Goal: Book appointment/travel/reservation

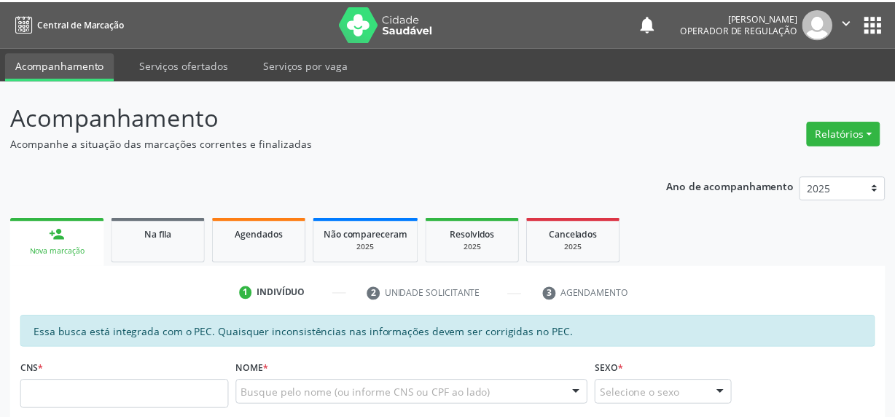
scroll to position [63, 0]
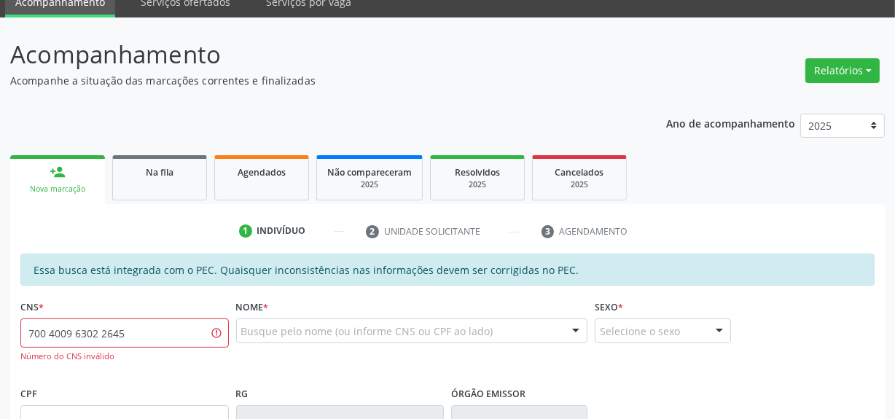
type input "700 4009 6302 2645"
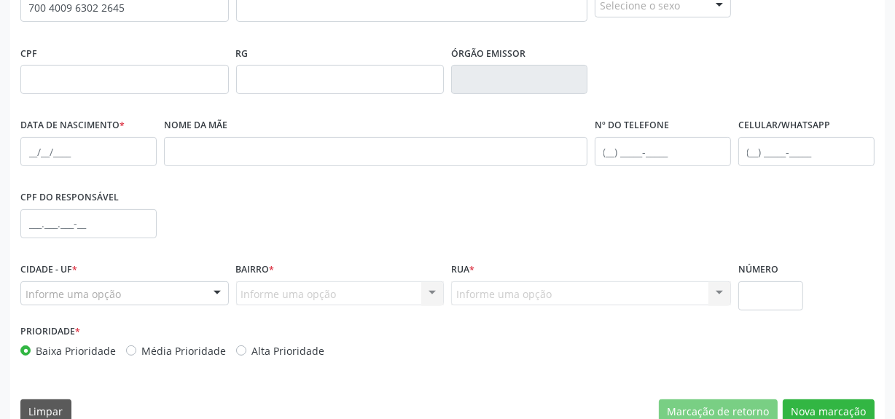
scroll to position [393, 0]
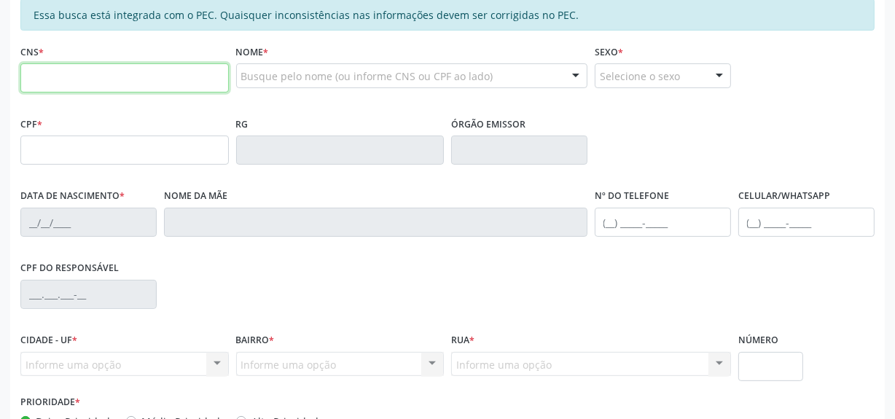
scroll to position [248, 0]
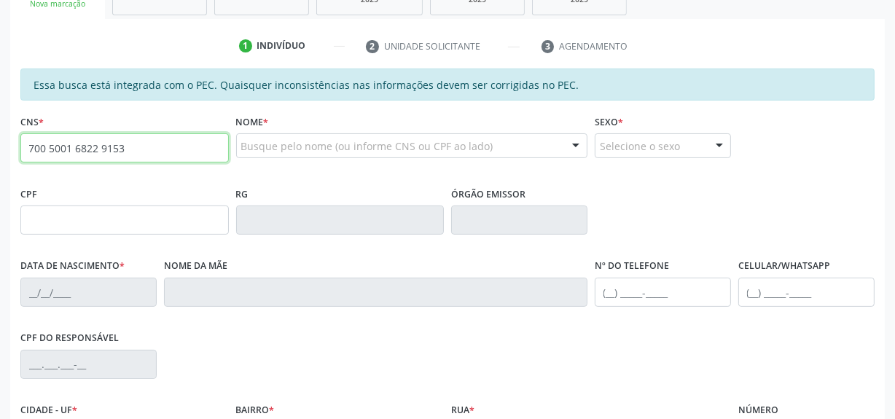
type input "700 5001 6822 9153"
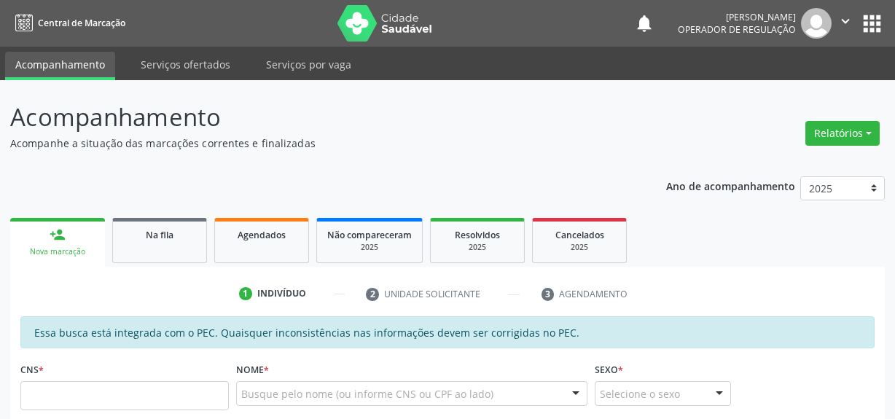
scroll to position [248, 0]
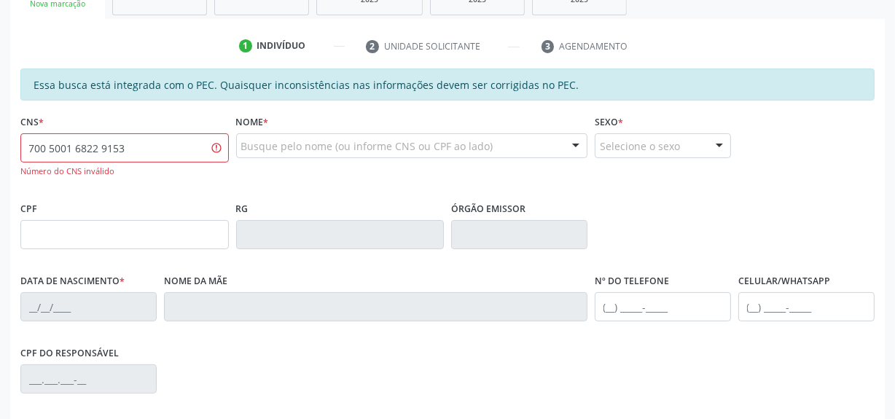
type input "700 5001 6822 9153"
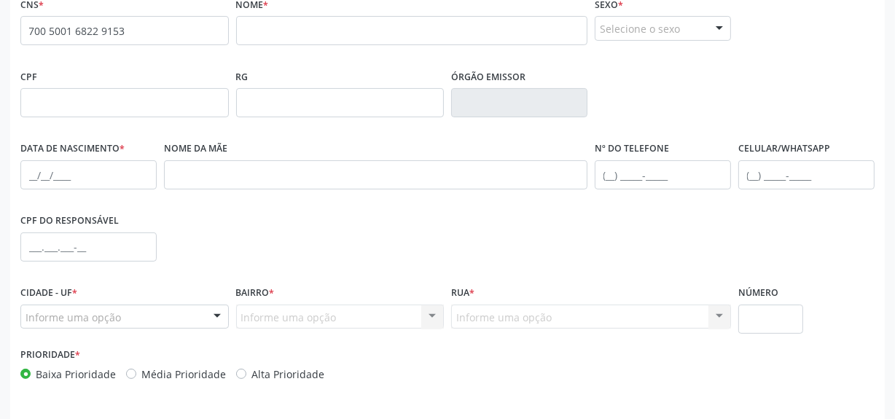
scroll to position [412, 0]
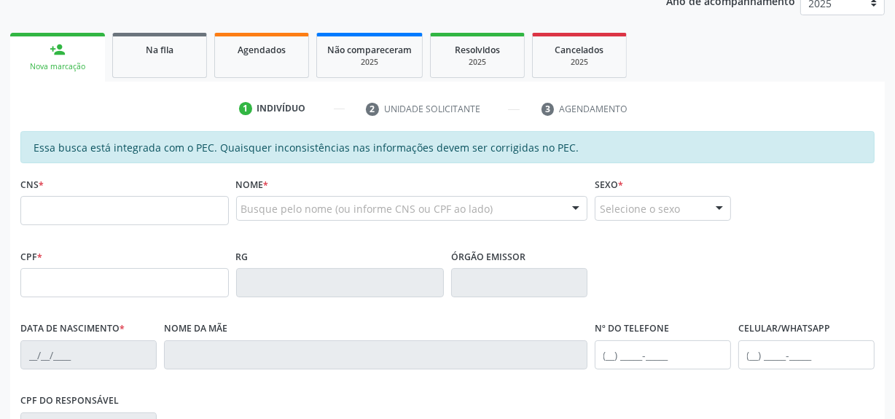
scroll to position [185, 0]
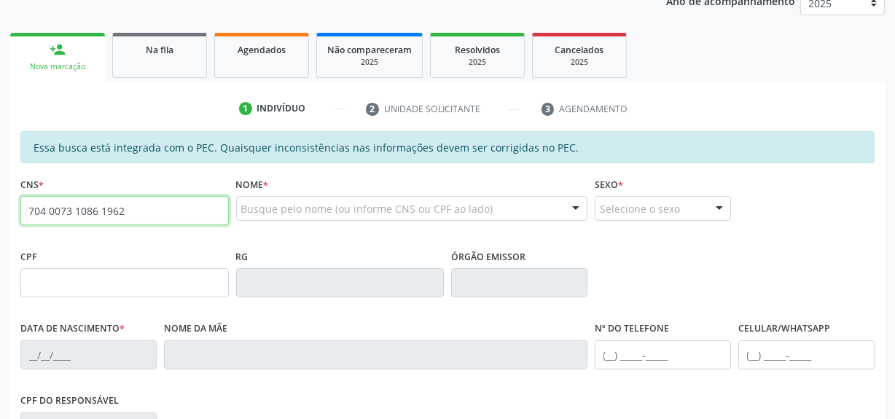
type input "704 0073 1086 1962"
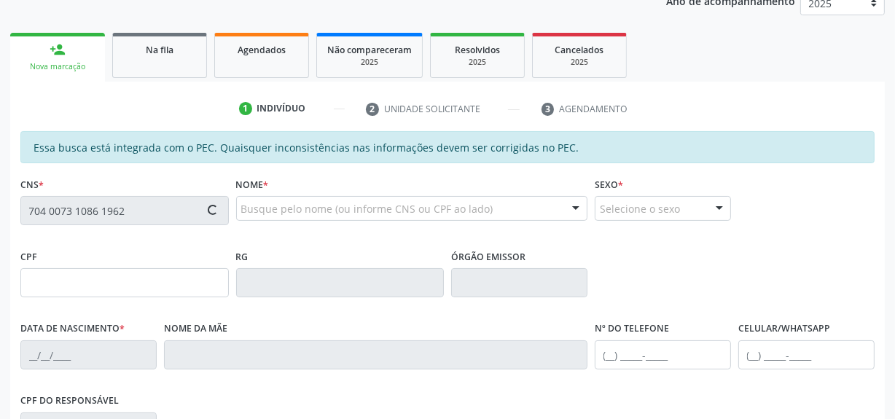
type input "037.530.554-84"
type input "[DATE]"
type input "[PERSON_NAME]"
type input "[PHONE_NUMBER]"
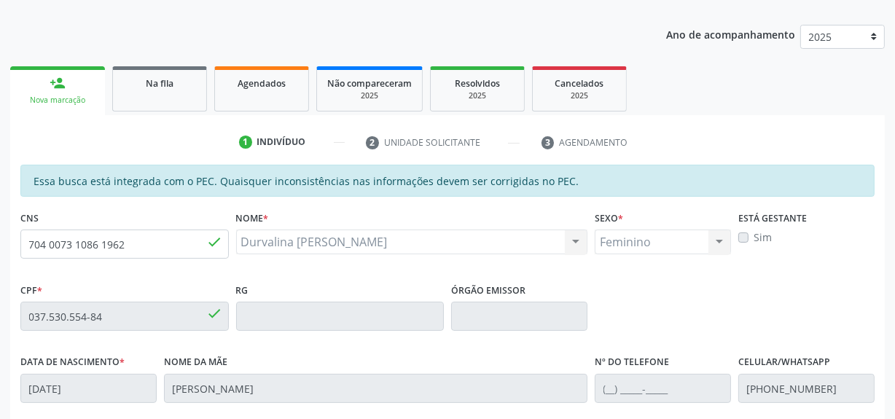
scroll to position [146, 0]
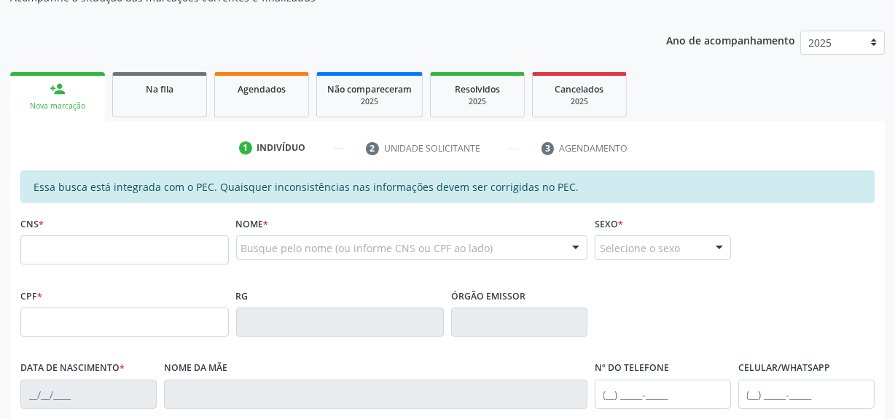
scroll to position [146, 0]
type input "704 0073 1086 1962"
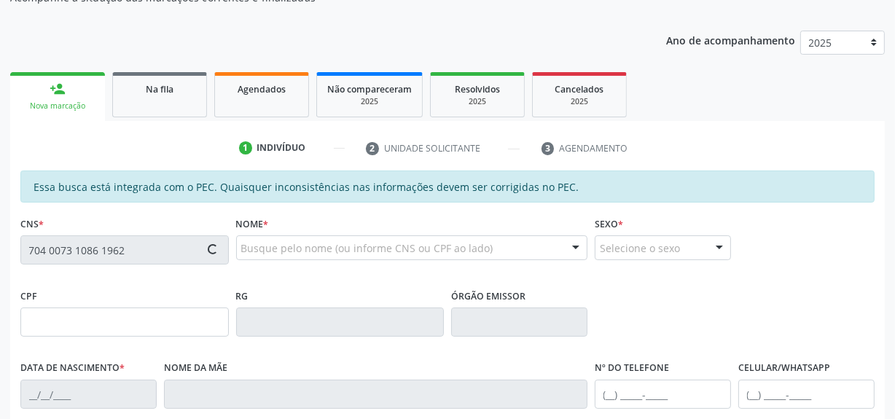
type input "037.530.554-84"
type input "[DATE]"
type input "[PERSON_NAME]"
type input "[PHONE_NUMBER]"
type input "S/N"
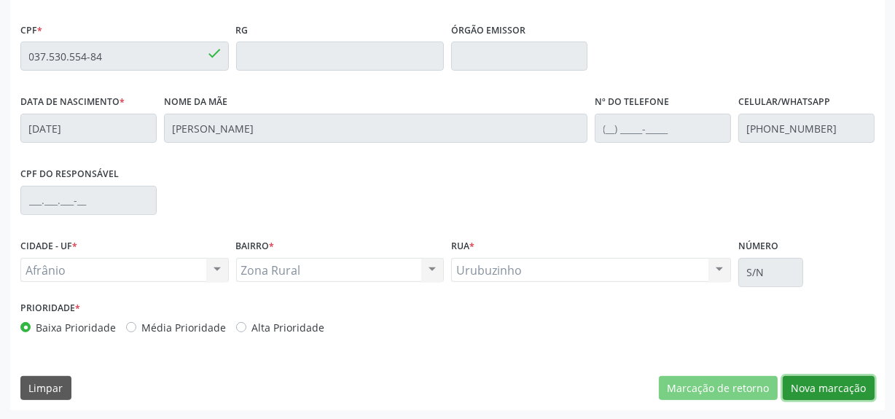
click at [831, 391] on button "Nova marcação" at bounding box center [829, 388] width 92 height 25
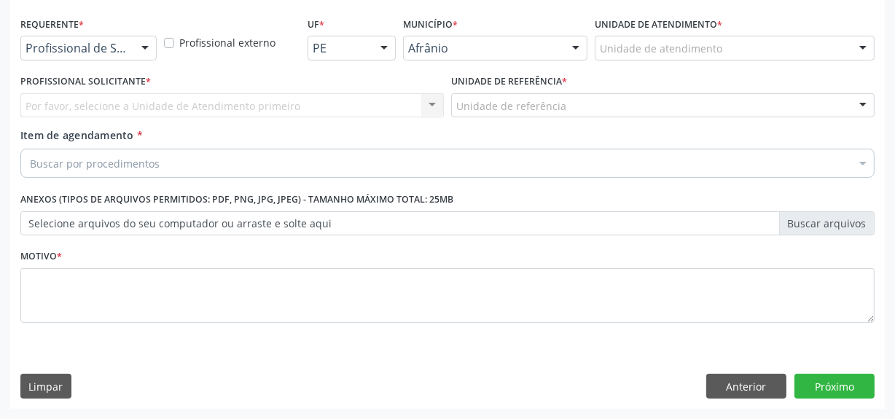
scroll to position [302, 0]
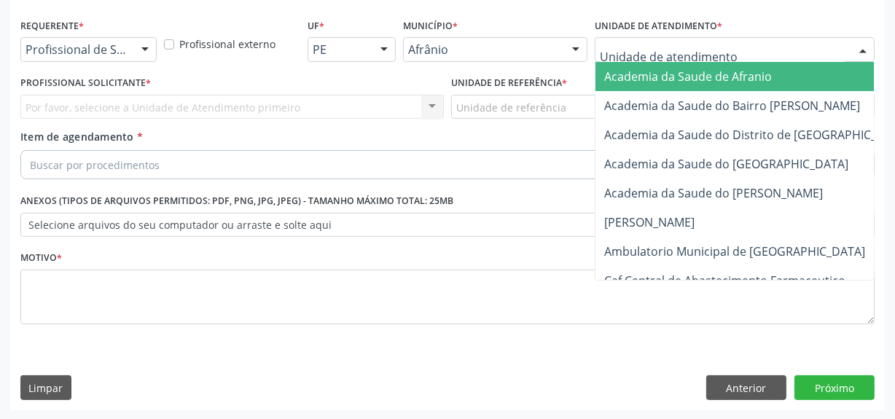
click at [728, 45] on div at bounding box center [735, 49] width 280 height 25
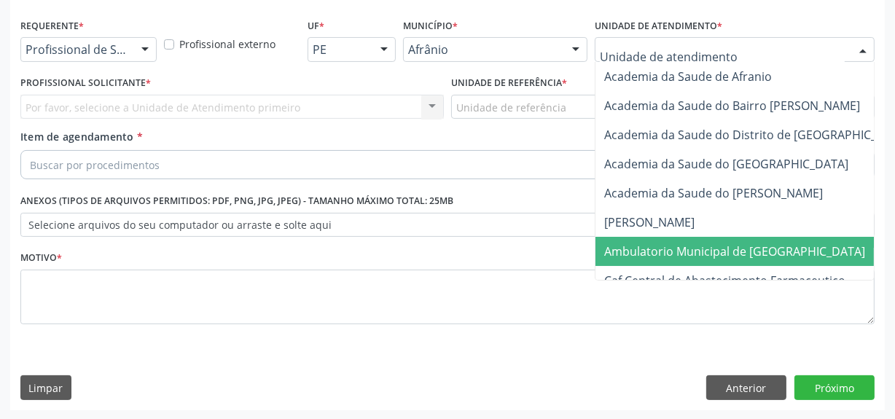
click at [685, 248] on span "Ambulatorio Municipal de [GEOGRAPHIC_DATA]" at bounding box center [734, 251] width 261 height 16
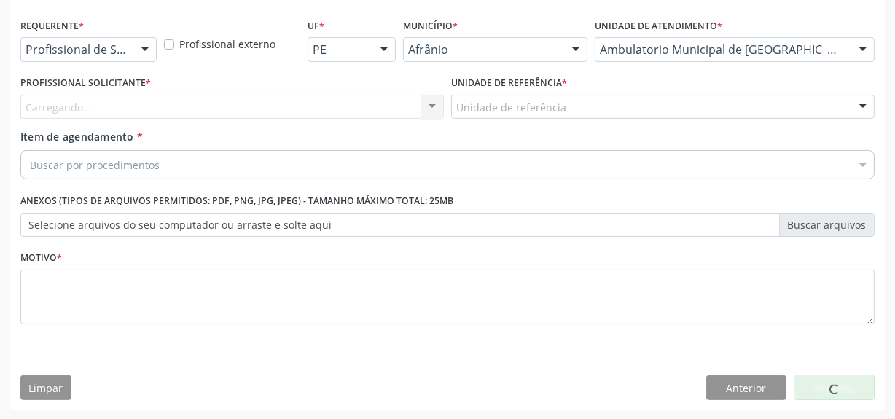
click at [291, 95] on div "Carregando... Nenhum resultado encontrado para: " " Não há nenhuma opção para s…" at bounding box center [231, 107] width 423 height 25
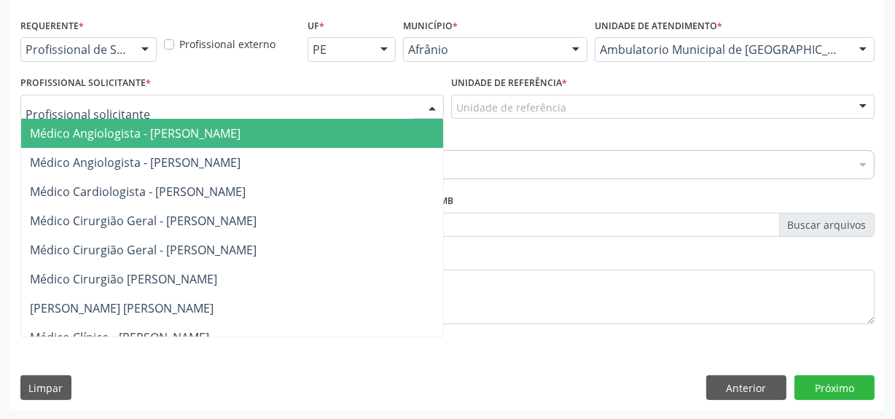
drag, startPoint x: 291, startPoint y: 94, endPoint x: 300, endPoint y: 172, distance: 78.5
click at [295, 109] on div at bounding box center [231, 107] width 423 height 25
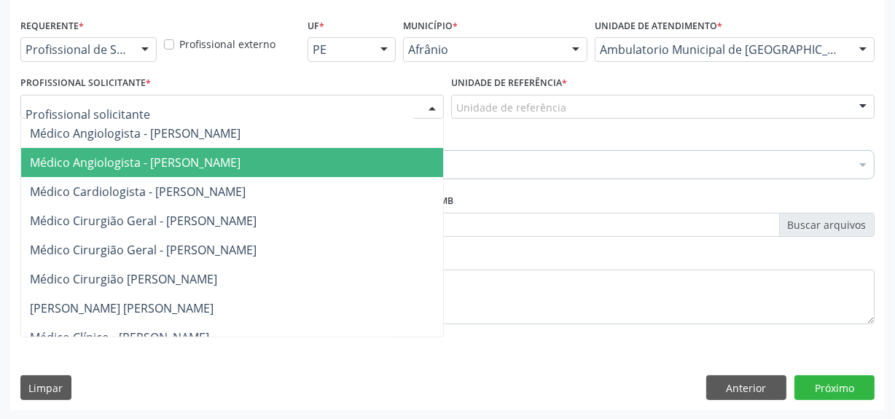
click at [301, 172] on span "Médico Angiologista - Suyenne Gomes de Araujo Freire" at bounding box center [254, 162] width 467 height 29
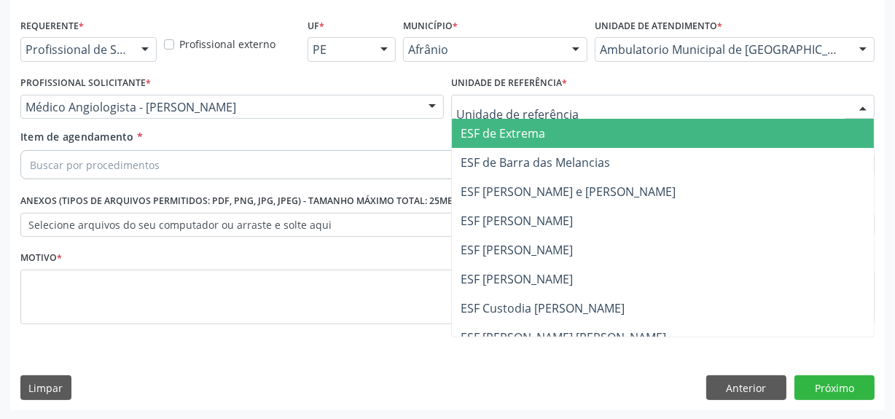
drag, startPoint x: 508, startPoint y: 109, endPoint x: 488, endPoint y: 191, distance: 84.7
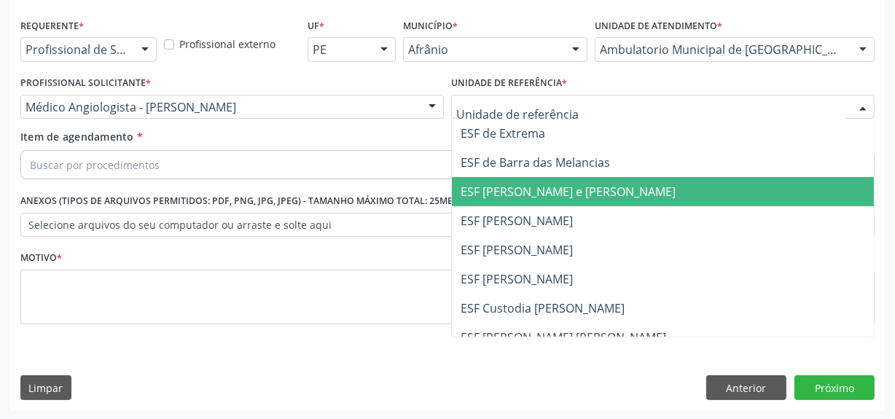
drag, startPoint x: 489, startPoint y: 193, endPoint x: 482, endPoint y: 179, distance: 15.3
click at [488, 192] on span "ESF [PERSON_NAME] e [PERSON_NAME]" at bounding box center [568, 192] width 215 height 16
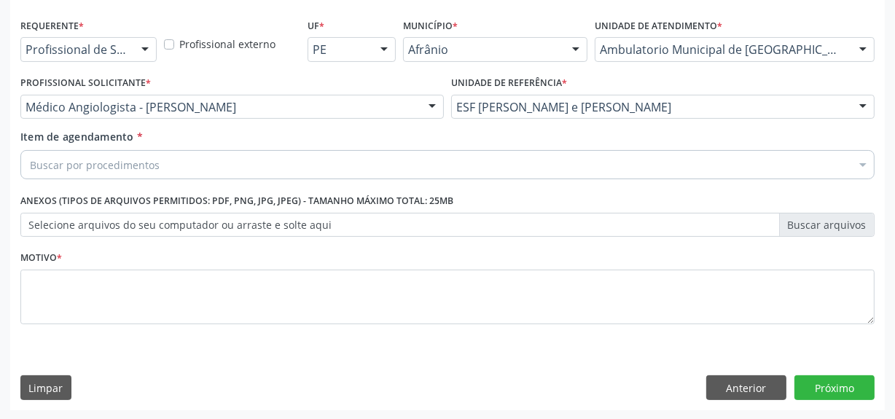
click at [485, 162] on div "Buscar por procedimentos" at bounding box center [447, 164] width 854 height 29
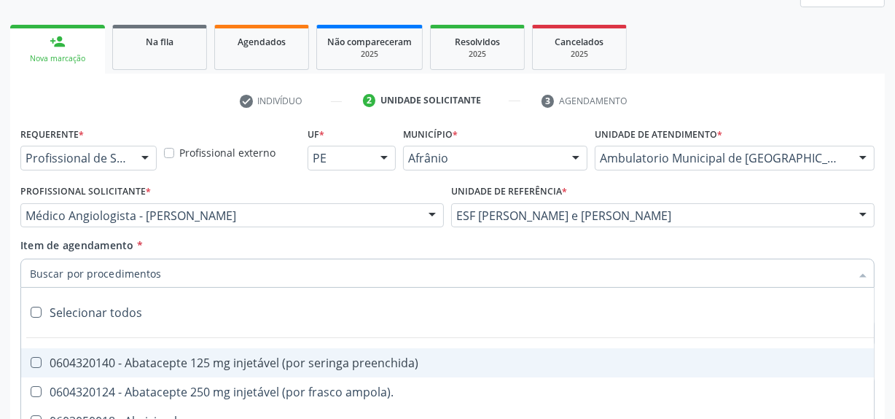
scroll to position [0, 0]
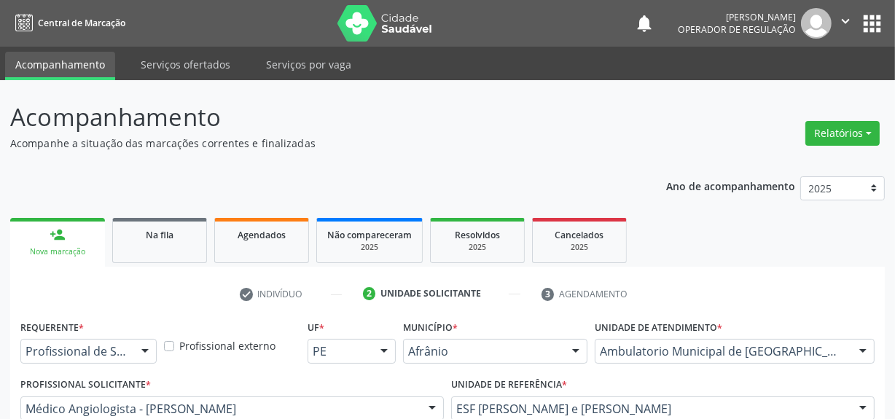
click at [350, 29] on img at bounding box center [384, 23] width 95 height 36
